Goal: Information Seeking & Learning: Check status

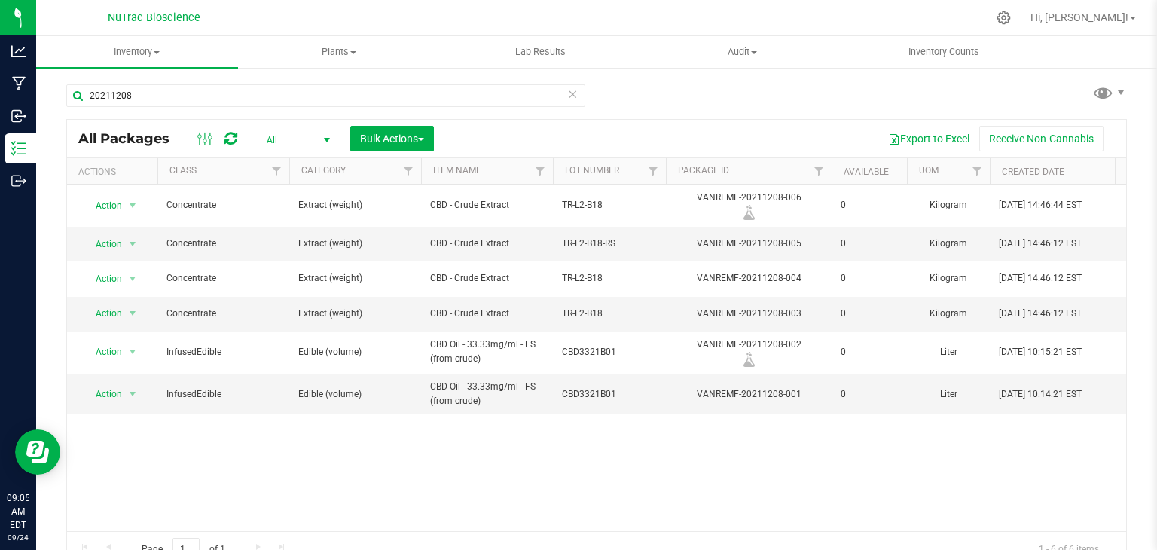
click at [567, 88] on icon at bounding box center [572, 93] width 11 height 18
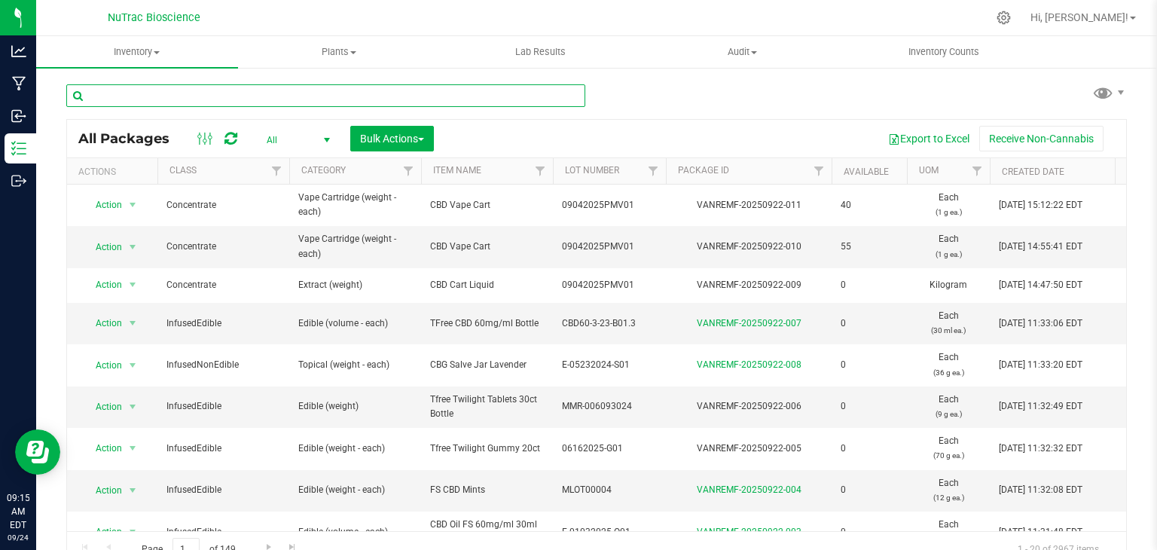
click at [302, 88] on input "text" at bounding box center [325, 95] width 519 height 23
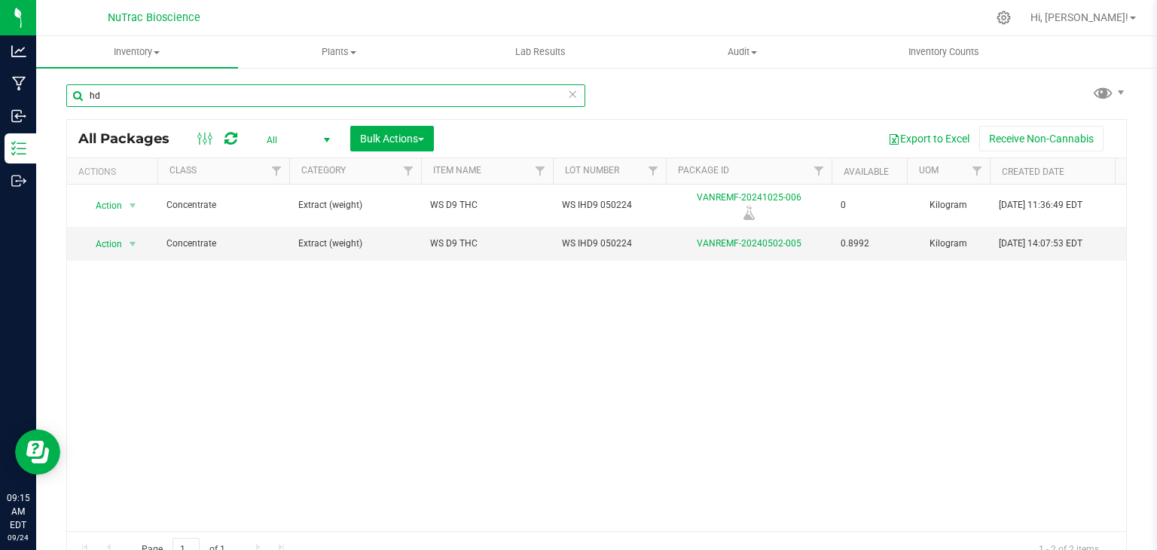
type input "h"
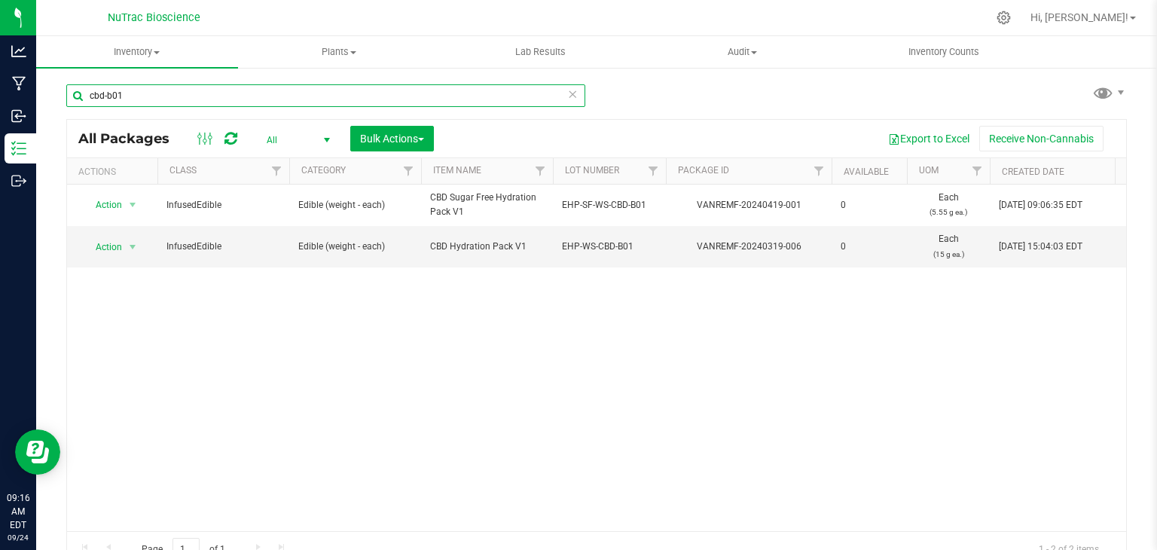
type input "cbd-b01"
click at [567, 90] on icon at bounding box center [572, 93] width 11 height 18
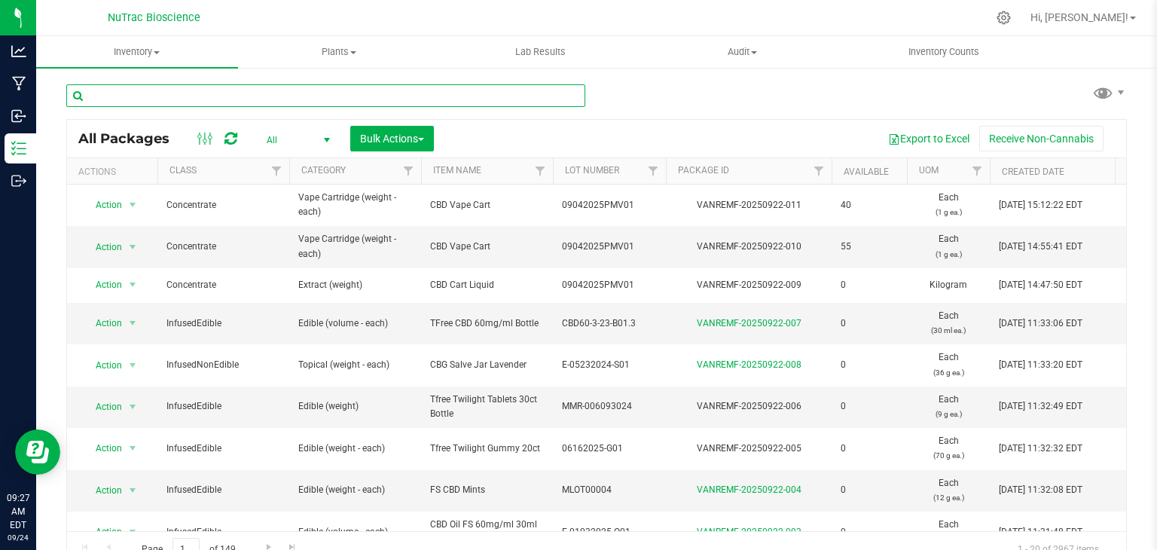
click at [213, 87] on input "text" at bounding box center [325, 95] width 519 height 23
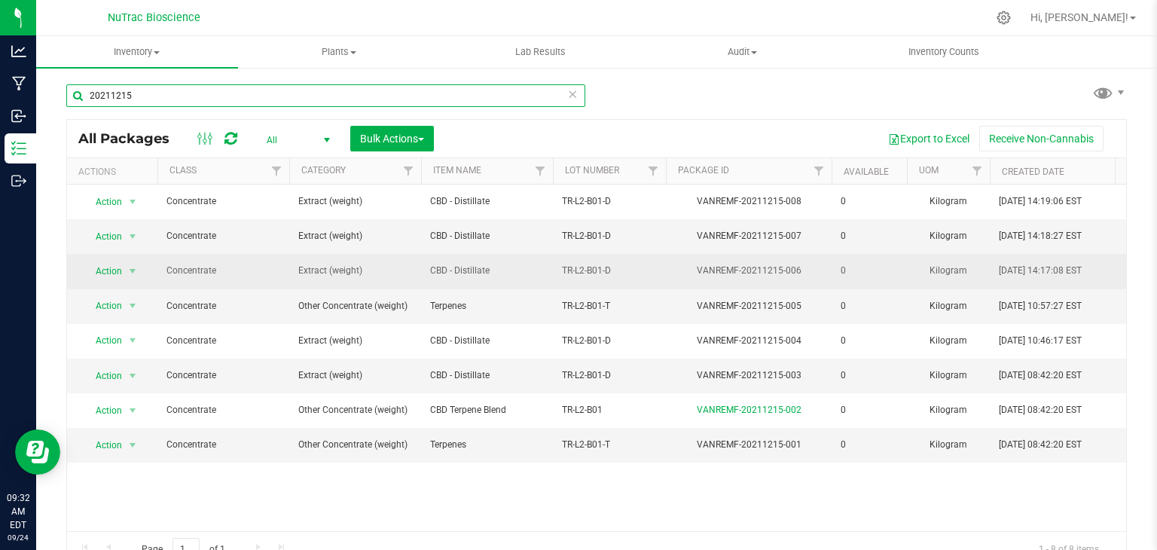
type input "20211215"
click at [622, 270] on span "TR-L2-B01-D" at bounding box center [609, 271] width 95 height 14
click at [131, 272] on span "select" at bounding box center [133, 271] width 12 height 12
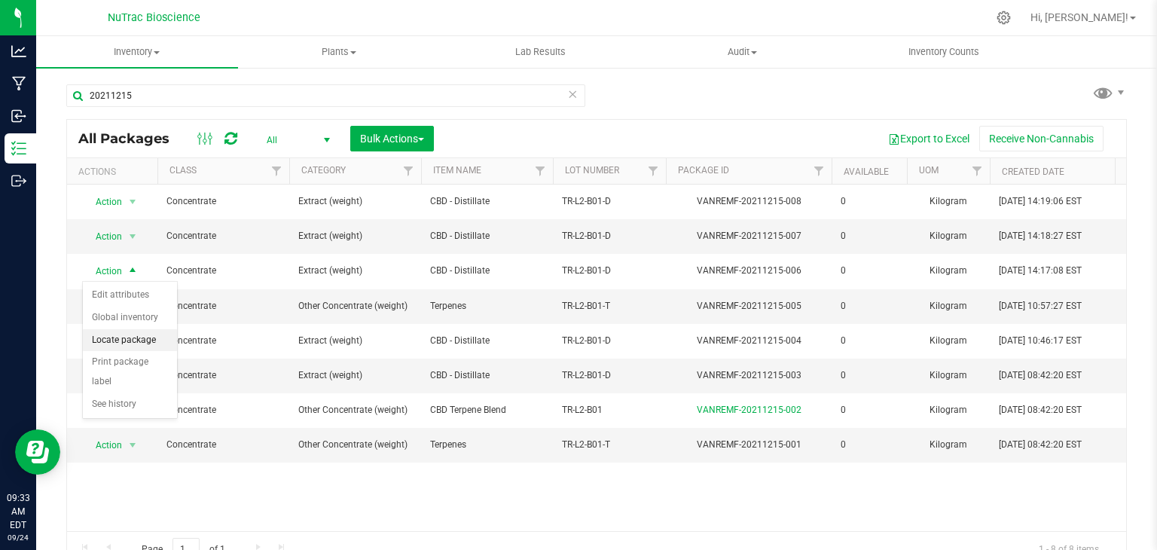
click at [136, 341] on li "Locate package" at bounding box center [130, 340] width 94 height 23
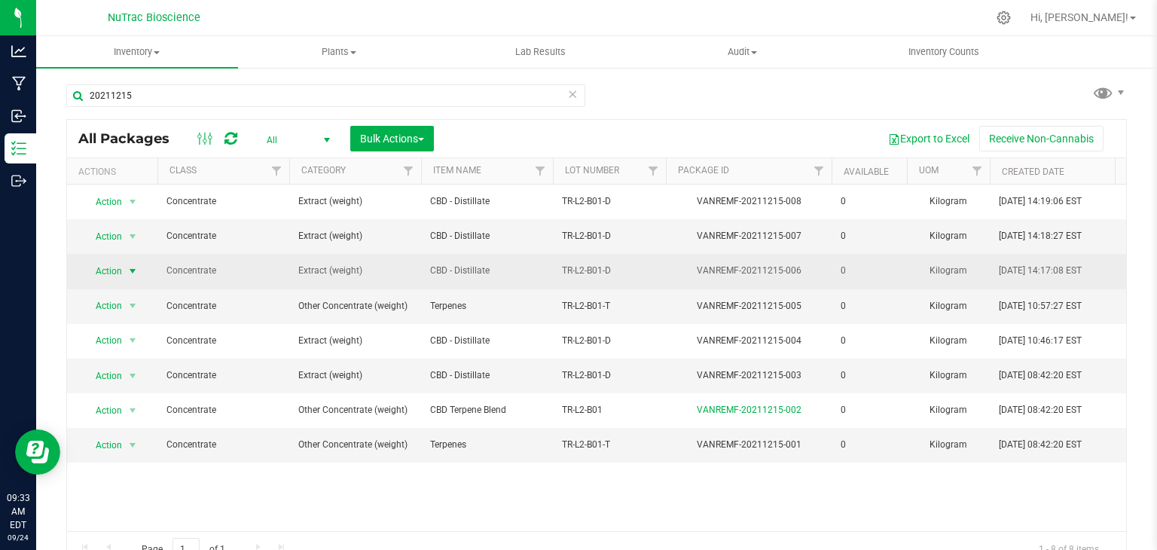
click at [134, 269] on span "select" at bounding box center [133, 271] width 12 height 12
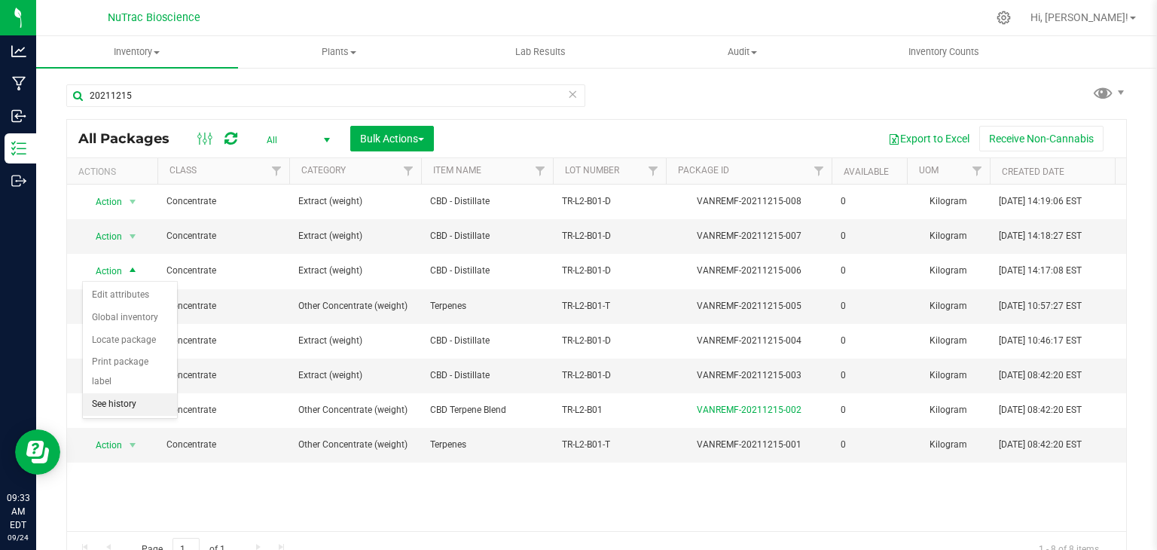
click at [117, 393] on li "See history" at bounding box center [130, 404] width 94 height 23
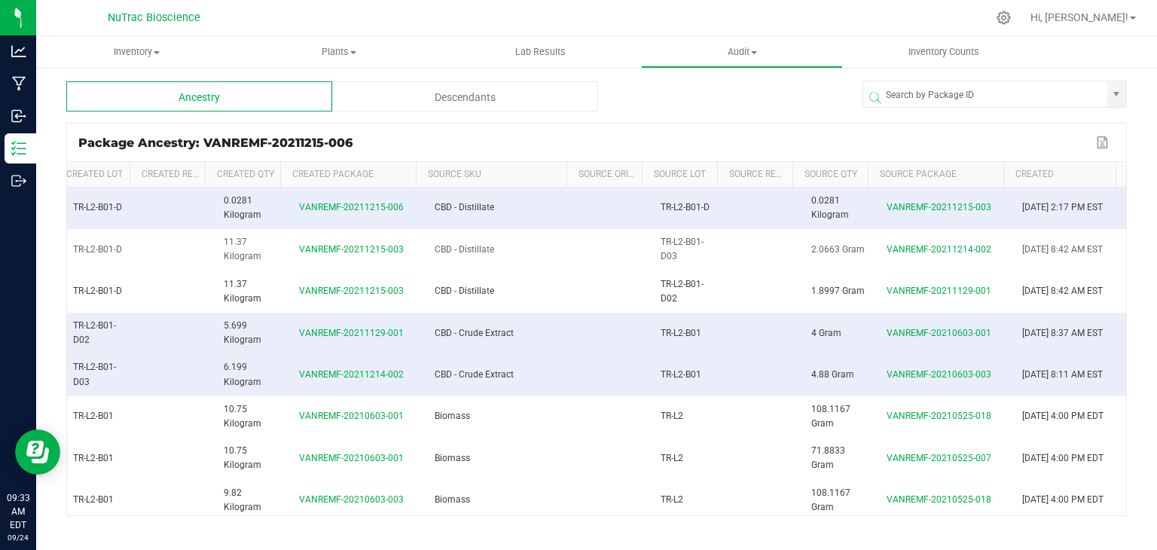
scroll to position [0, 353]
click at [895, 253] on span "VANREMF-20211214-002" at bounding box center [939, 249] width 105 height 11
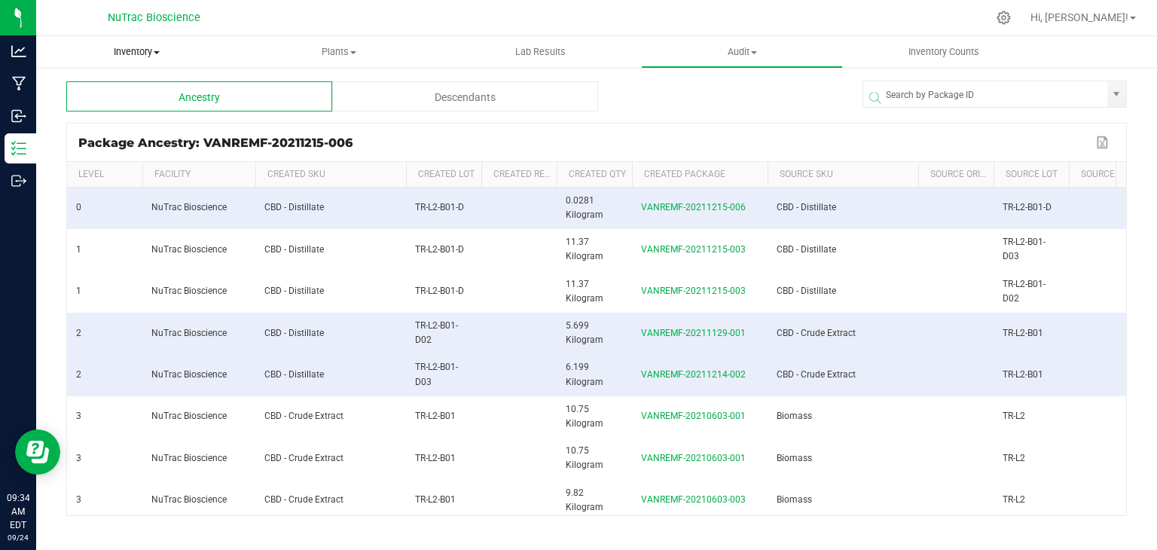
click at [145, 57] on span "Inventory" at bounding box center [137, 52] width 202 height 14
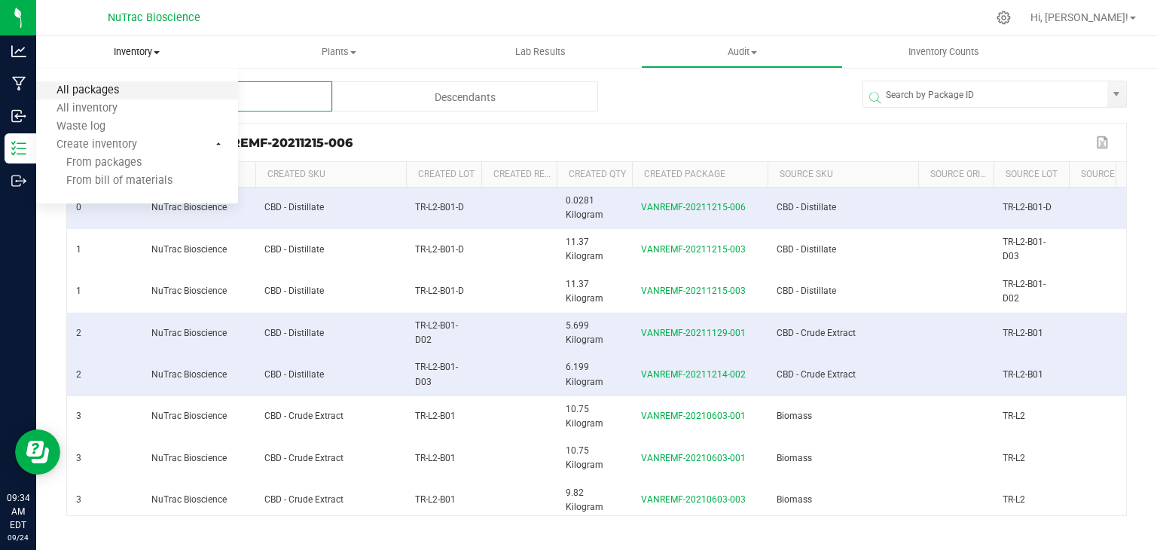
click at [113, 90] on span "All packages" at bounding box center [87, 90] width 103 height 13
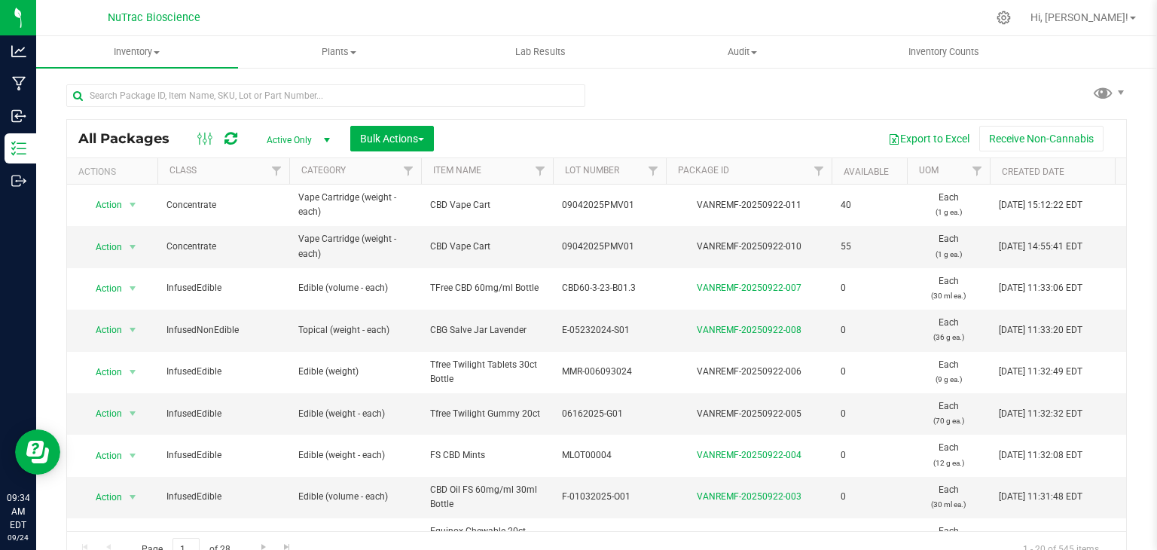
drag, startPoint x: 225, startPoint y: 99, endPoint x: 481, endPoint y: 151, distance: 261.6
click at [481, 151] on div "All Packages Active Only Active Only Lab Samples Locked All Bulk Actions Add to…" at bounding box center [596, 139] width 1059 height 38
click at [313, 138] on span "Active Only" at bounding box center [295, 140] width 83 height 21
click at [286, 229] on li "All" at bounding box center [294, 232] width 81 height 23
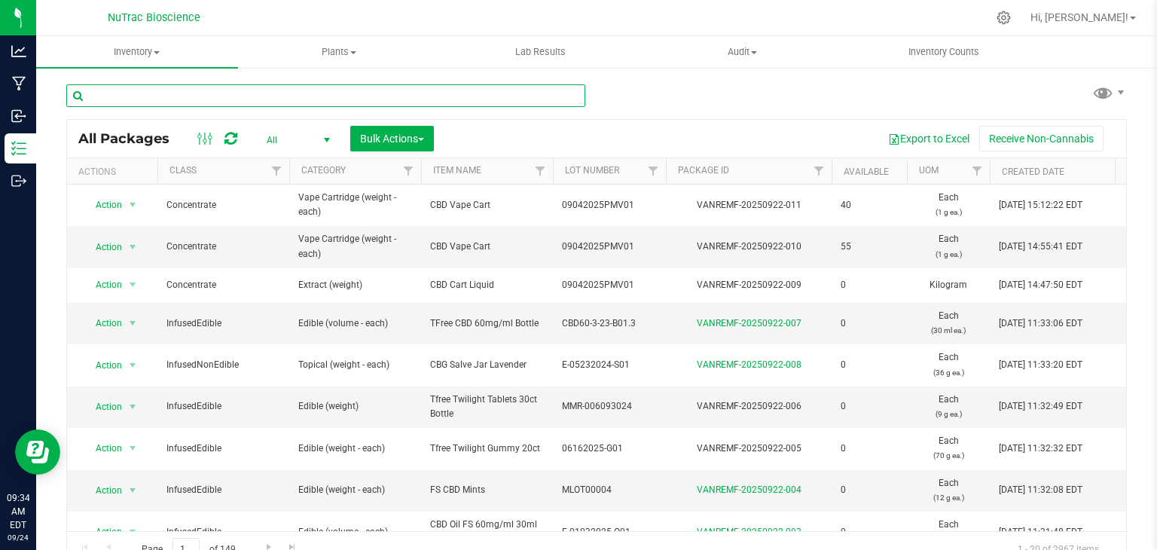
click at [270, 96] on input "text" at bounding box center [325, 95] width 519 height 23
